Goal: Information Seeking & Learning: Learn about a topic

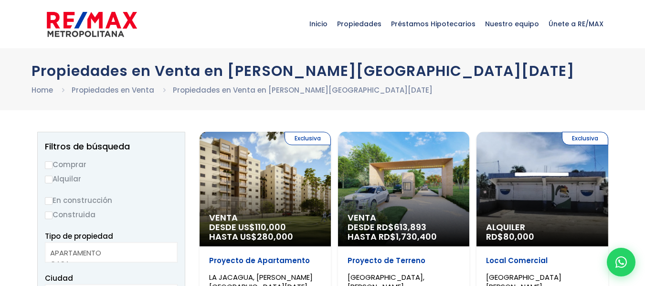
select select
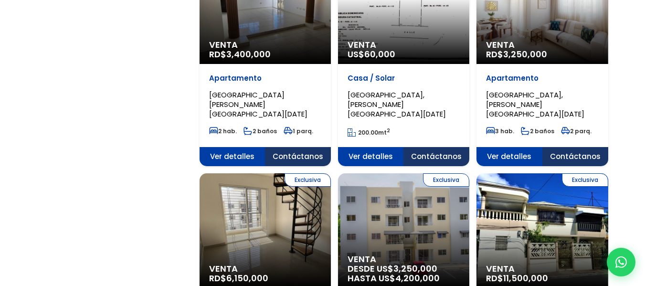
scroll to position [954, 0]
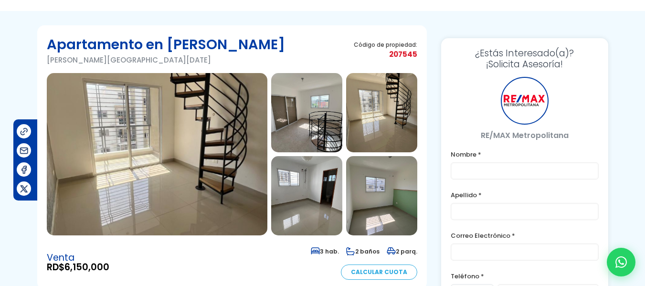
scroll to position [48, 0]
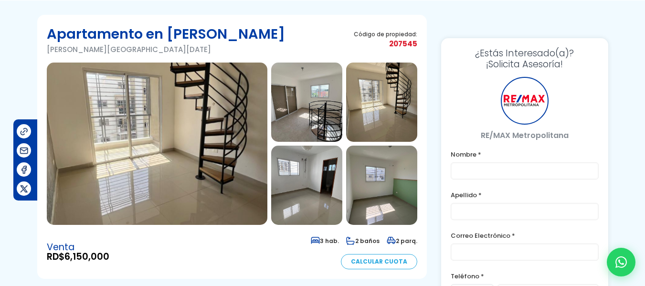
click at [217, 142] on img at bounding box center [157, 144] width 220 height 162
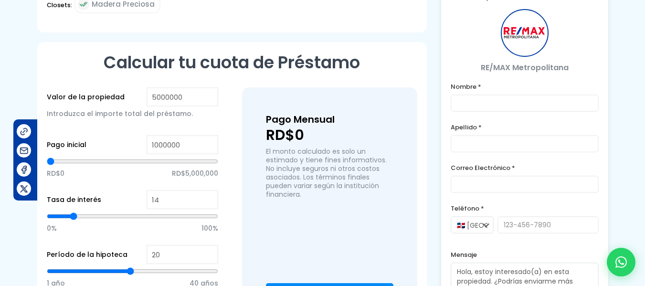
scroll to position [668, 0]
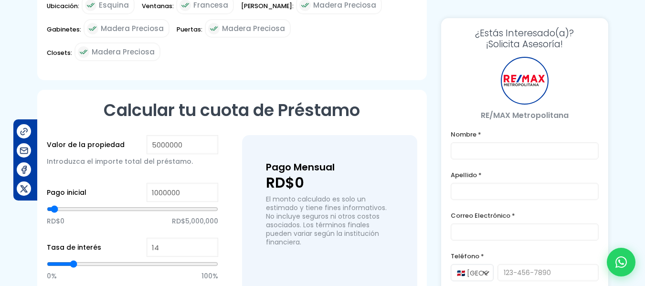
drag, startPoint x: 76, startPoint y: 187, endPoint x: 54, endPoint y: 191, distance: 21.9
click at [54, 204] on input "range" at bounding box center [132, 209] width 171 height 10
drag, startPoint x: 56, startPoint y: 189, endPoint x: 48, endPoint y: 190, distance: 8.7
type input "0"
click at [48, 204] on input "range" at bounding box center [132, 209] width 171 height 10
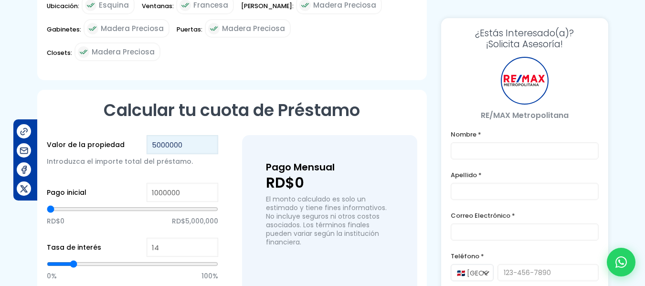
drag, startPoint x: 190, startPoint y: 121, endPoint x: 108, endPoint y: 122, distance: 82.6
click at [108, 135] on div "Valor de la propiedad 5000000 Introduzca el importe total del préstamo." at bounding box center [132, 156] width 171 height 43
click at [111, 183] on div "Pago inicial 1000000 RD$0 RD$5,000,000" at bounding box center [132, 210] width 171 height 55
drag, startPoint x: 190, startPoint y: 121, endPoint x: 127, endPoint y: 116, distance: 62.7
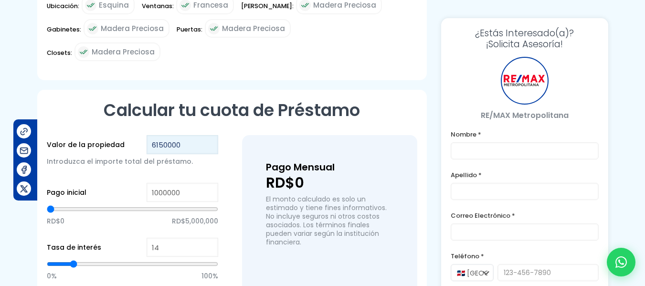
click at [128, 135] on div "Valor de la propiedad 6150000 Introduzca el importe total del préstamo." at bounding box center [132, 156] width 171 height 43
type input "RD$6,150,000.00"
click at [111, 154] on div "Introduzca el importe total del préstamo." at bounding box center [132, 166] width 171 height 24
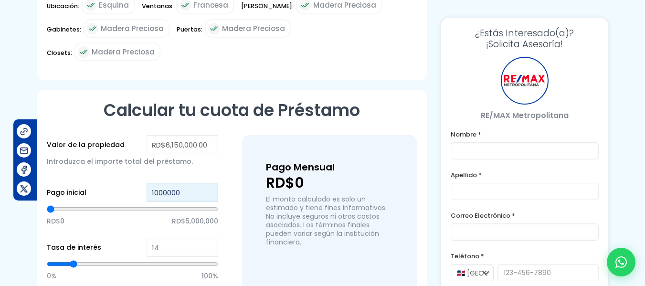
drag, startPoint x: 200, startPoint y: 169, endPoint x: 142, endPoint y: 172, distance: 57.8
click at [142, 183] on div "Pago inicial 1000000 RD$0 RD$5,000,000" at bounding box center [132, 210] width 171 height 55
type input "3"
type input "RD$300,000.00"
click at [111, 214] on p "RD$0 RD$5,000,000" at bounding box center [132, 221] width 171 height 14
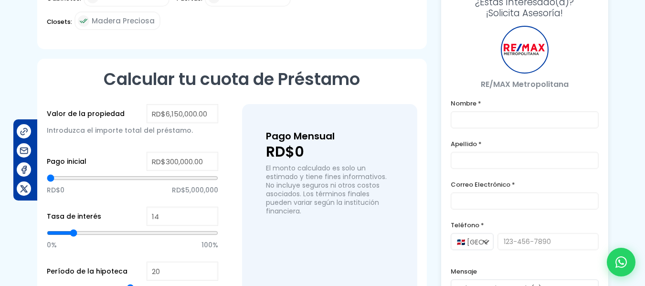
scroll to position [716, 0]
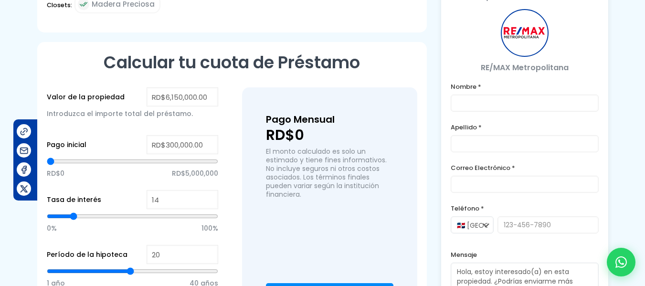
click at [191, 166] on span "RD$5,000,000" at bounding box center [195, 173] width 46 height 14
drag, startPoint x: 209, startPoint y: 148, endPoint x: 206, endPoint y: 154, distance: 6.6
click at [206, 166] on span "RD$5,000,000" at bounding box center [195, 173] width 46 height 14
click at [178, 190] on input "14" at bounding box center [183, 199] width 72 height 19
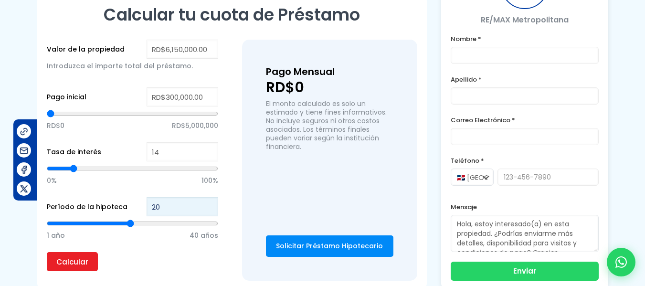
drag, startPoint x: 170, startPoint y: 186, endPoint x: 146, endPoint y: 187, distance: 24.9
click at [146, 197] on div "Período de la hipoteca 20 1 año 40 años" at bounding box center [132, 224] width 171 height 55
type input "35"
click at [69, 252] on input "Calcular" at bounding box center [72, 261] width 51 height 19
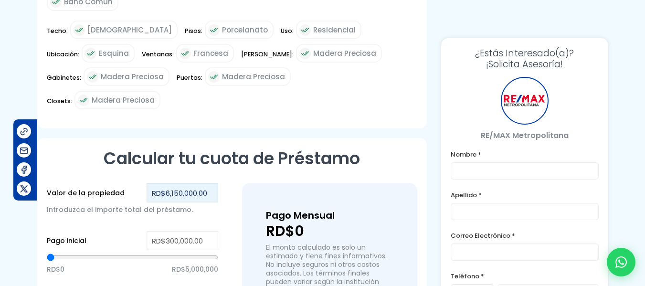
scroll to position [618, 0]
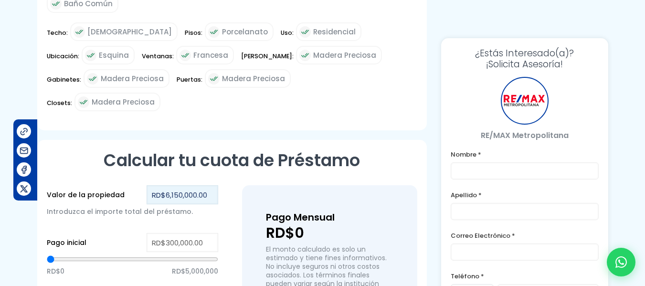
drag, startPoint x: 166, startPoint y: 172, endPoint x: 76, endPoint y: 155, distance: 91.9
click at [77, 155] on div "Calcular tu cuota de Préstamo Valor de la propiedad RD$6,150,000.00 Introduzca …" at bounding box center [231, 288] width 389 height 296
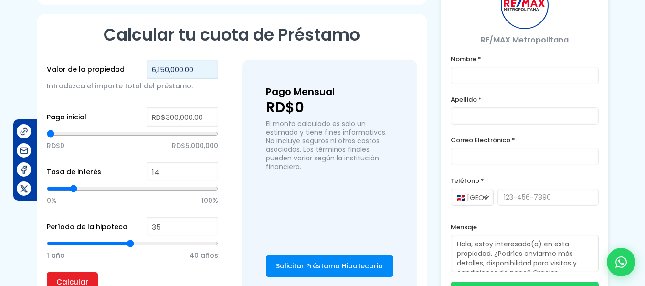
scroll to position [713, 0]
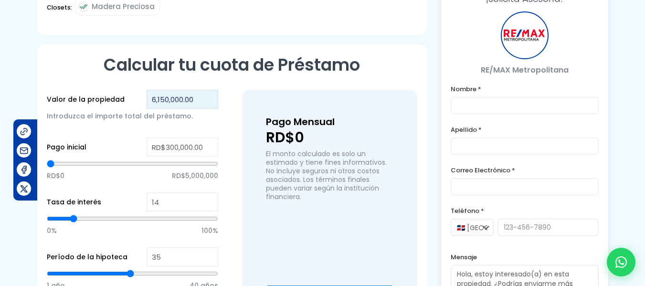
click at [159, 90] on input "6,150,000.00" at bounding box center [183, 99] width 72 height 19
click at [168, 90] on input "6150,000.00" at bounding box center [183, 99] width 72 height 19
click at [183, 90] on input "6150000.00" at bounding box center [183, 99] width 72 height 19
type input "615000000"
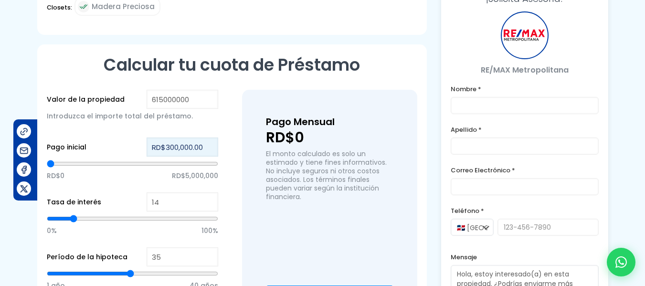
click at [165, 137] on input "RD$300,000.00" at bounding box center [183, 146] width 72 height 19
click at [166, 137] on input "300,000.00" at bounding box center [183, 146] width 72 height 19
click at [180, 137] on input "300000.00" at bounding box center [183, 146] width 72 height 19
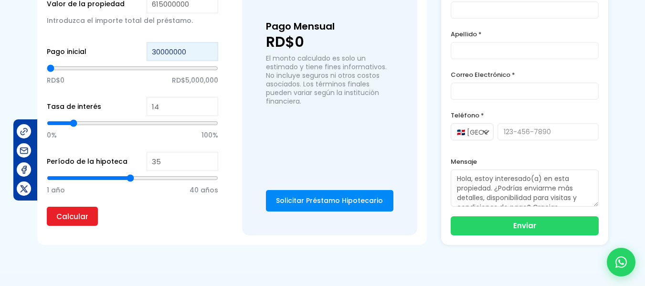
scroll to position [857, 0]
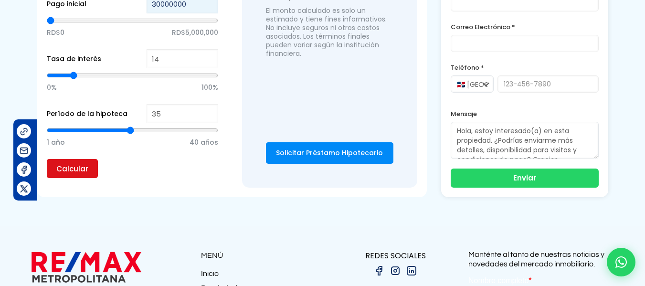
type input "30000000"
click at [72, 159] on input "Calcular" at bounding box center [72, 168] width 51 height 19
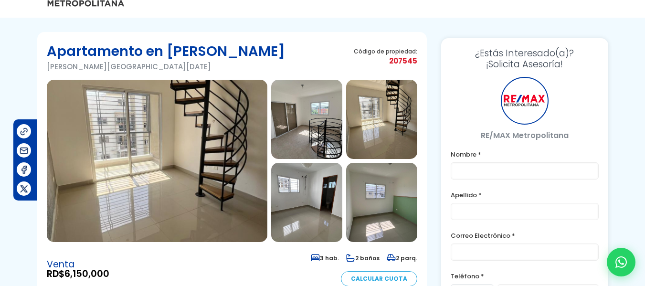
scroll to position [0, 0]
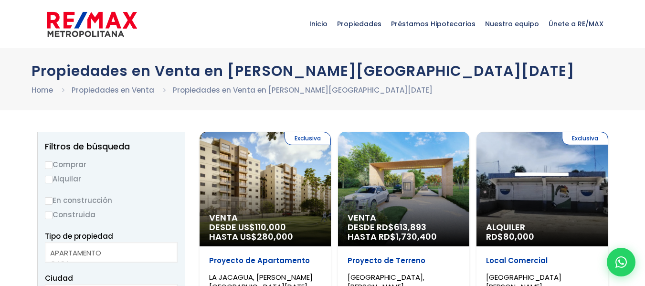
select select
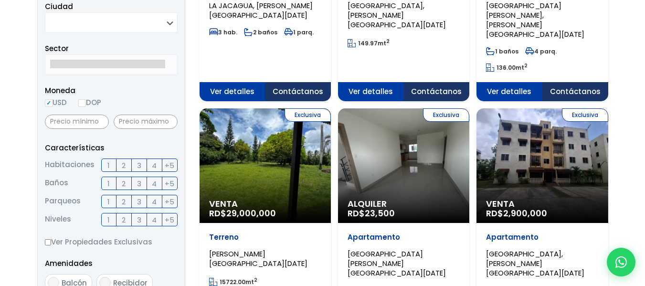
scroll to position [239, 0]
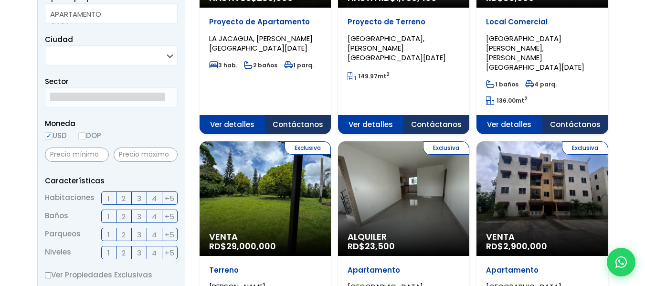
click at [424, 167] on div "Exclusiva Alquiler RD$ 23,500" at bounding box center [403, 198] width 131 height 115
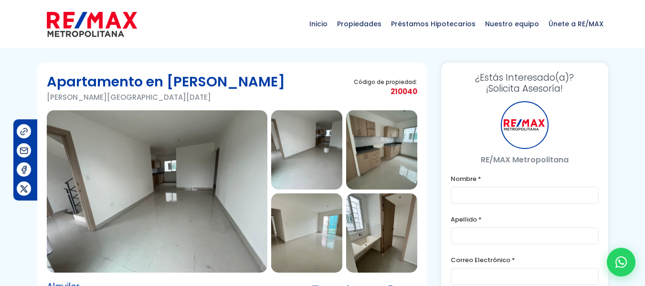
scroll to position [48, 0]
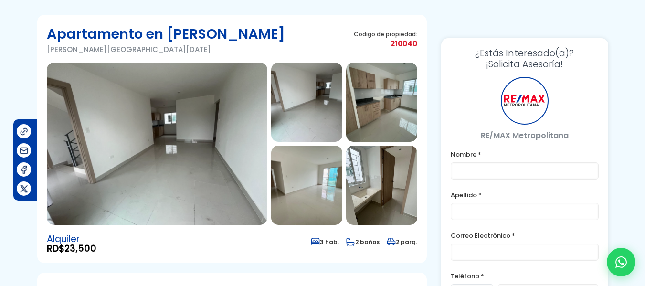
click at [156, 135] on img at bounding box center [157, 144] width 220 height 162
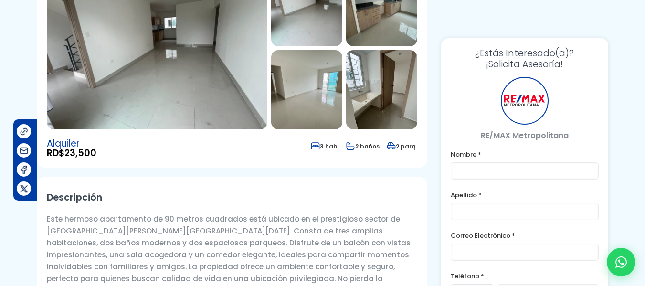
scroll to position [95, 0]
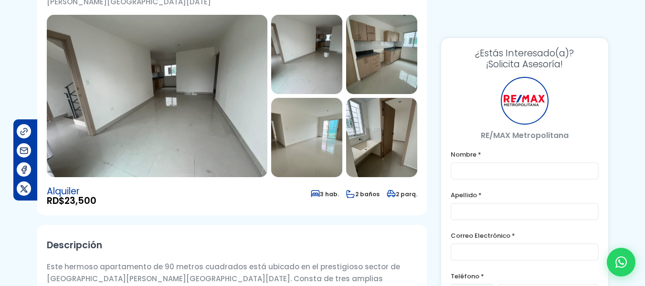
click at [319, 156] on img at bounding box center [306, 137] width 71 height 79
click at [305, 56] on img at bounding box center [306, 54] width 71 height 79
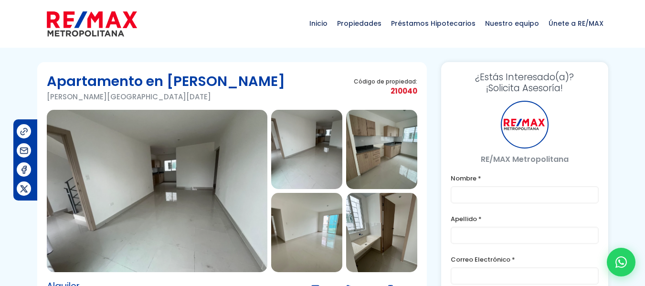
scroll to position [0, 0]
click at [381, 156] on img at bounding box center [381, 149] width 71 height 79
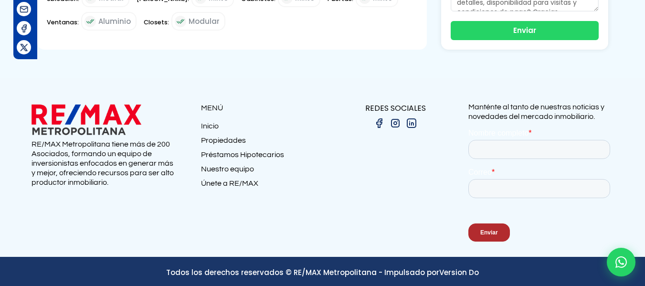
scroll to position [570, 0]
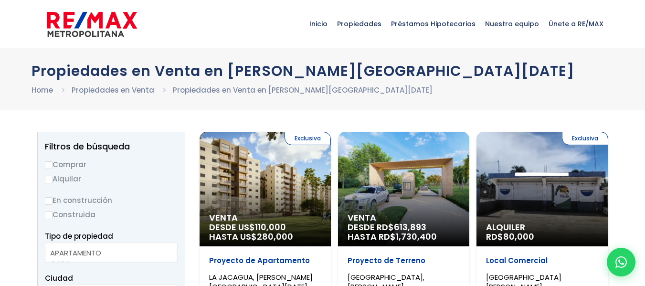
select select
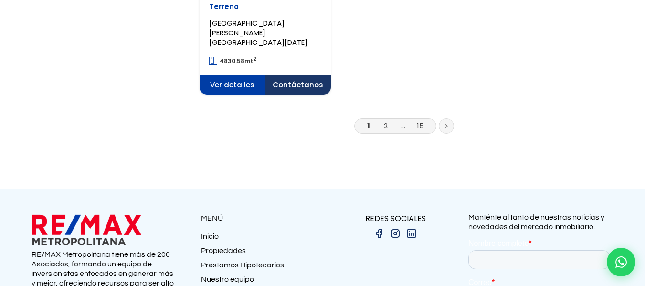
scroll to position [1432, 0]
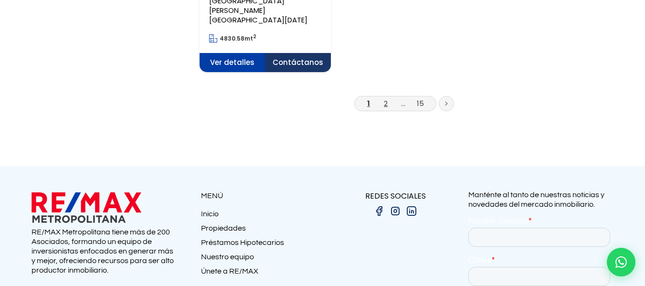
click at [387, 98] on link "2" at bounding box center [386, 103] width 4 height 10
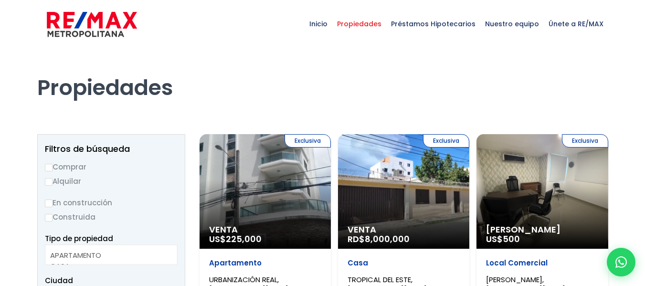
select select
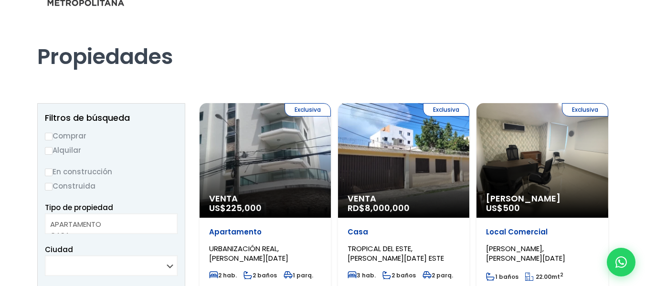
scroll to position [48, 0]
